Goal: Task Accomplishment & Management: Complete application form

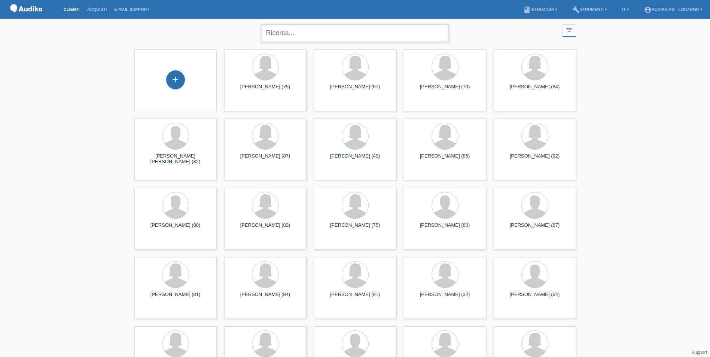
click at [295, 37] on input "text" at bounding box center [355, 33] width 187 height 18
type input "ettore dorici"
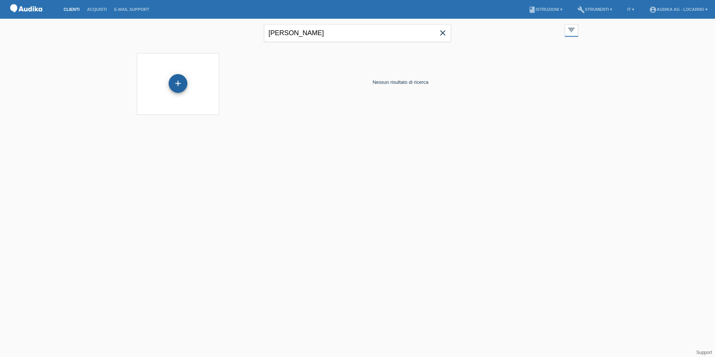
click at [187, 82] on div "+" at bounding box center [178, 83] width 19 height 19
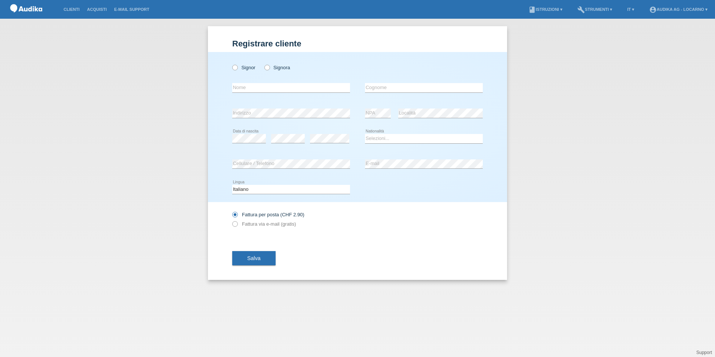
click at [238, 71] on div "Signor Signora" at bounding box center [291, 67] width 118 height 15
click at [231, 64] on icon at bounding box center [231, 64] width 0 height 0
click at [237, 67] on input "Signor" at bounding box center [234, 67] width 5 height 5
radio input "true"
click at [246, 89] on input "text" at bounding box center [291, 87] width 118 height 9
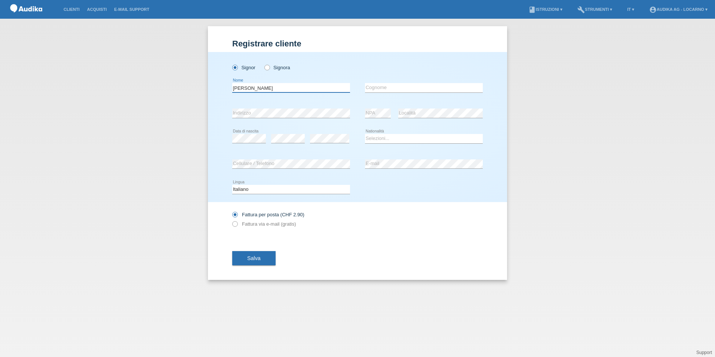
type input "Ettore"
type input "Dorici"
click at [382, 137] on select "Selezioni... Svizzera Austria Germania Liechtenstein ------------ Afghanistan A…" at bounding box center [424, 138] width 118 height 9
select select "CH"
click at [365, 134] on select "Selezioni... Svizzera Austria Germania Liechtenstein ------------ Afghanistan A…" at bounding box center [424, 138] width 118 height 9
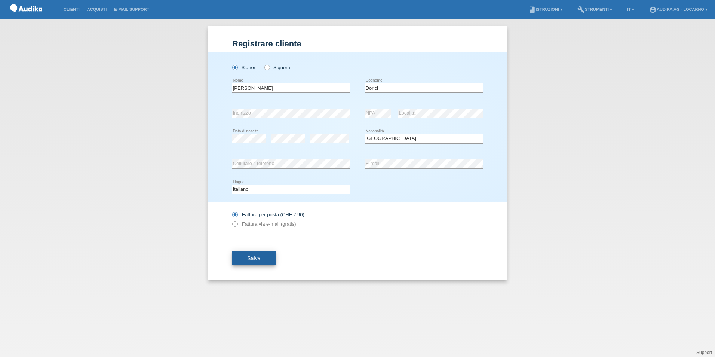
click at [248, 258] on span "Salva" at bounding box center [253, 258] width 13 height 6
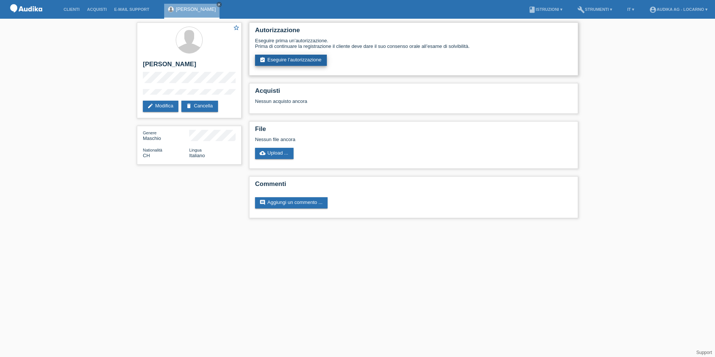
click at [304, 61] on link "assignment_turned_in Eseguire l’autorizzazione" at bounding box center [291, 60] width 72 height 11
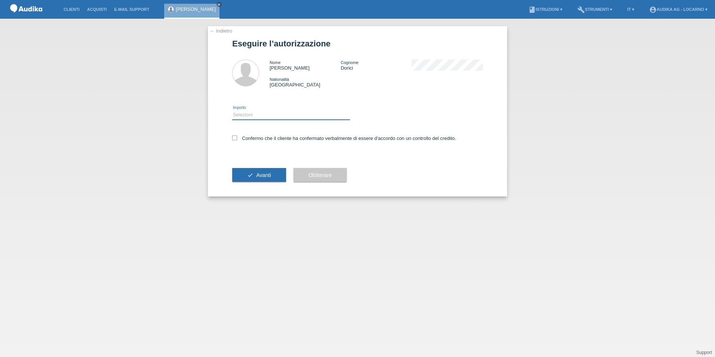
click at [257, 117] on select "Selezioni CHF 1.00 - CHF 499.00 CHF 500.00 - CHF 1'999.00 CHF 2'000.00 - CHF 13…" at bounding box center [291, 114] width 118 height 9
select select "3"
click at [232, 110] on select "Selezioni CHF 1.00 - CHF 499.00 CHF 500.00 - CHF 1'999.00 CHF 2'000.00 - CHF 13…" at bounding box center [291, 114] width 118 height 9
click at [236, 139] on icon at bounding box center [234, 137] width 5 height 5
click at [236, 139] on input "Confermo che il cliente ha confermato verbalmente di essere d'accordo con un co…" at bounding box center [234, 137] width 5 height 5
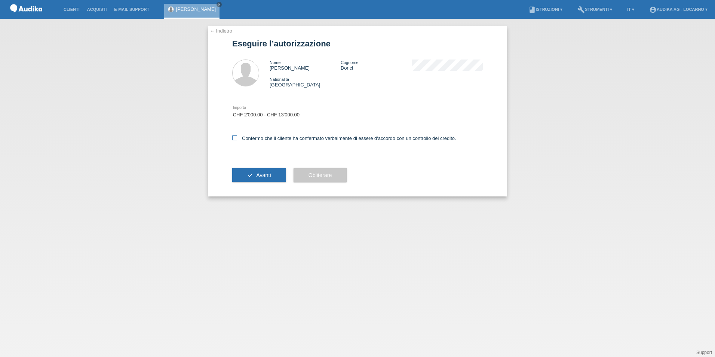
checkbox input "true"
click at [262, 175] on span "Avanti" at bounding box center [263, 175] width 15 height 6
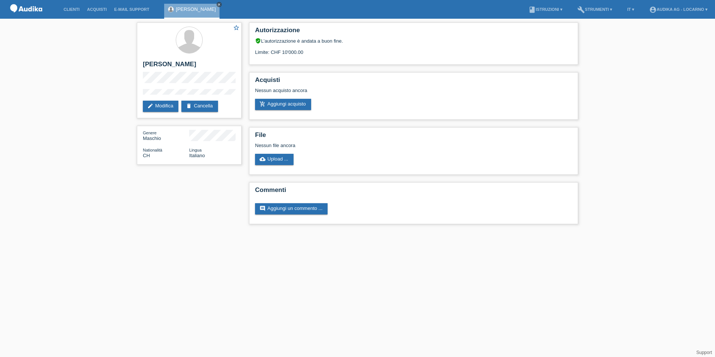
click at [217, 5] on icon "close" at bounding box center [219, 5] width 4 height 4
